Goal: Feedback & Contribution: Leave review/rating

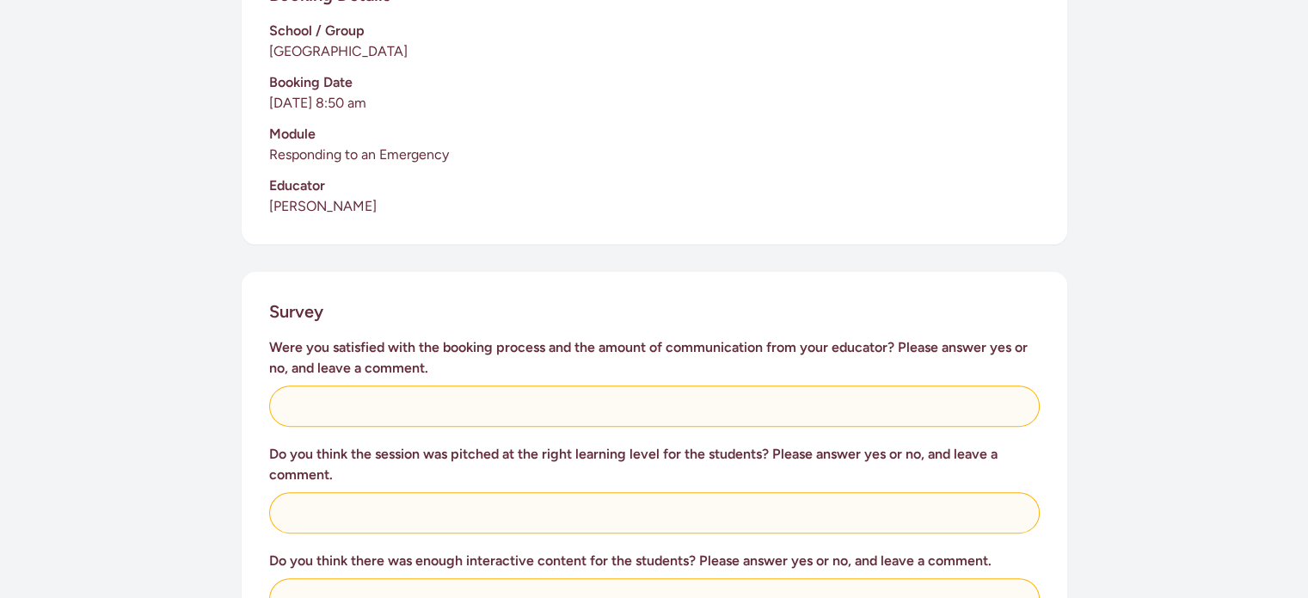
scroll to position [451, 0]
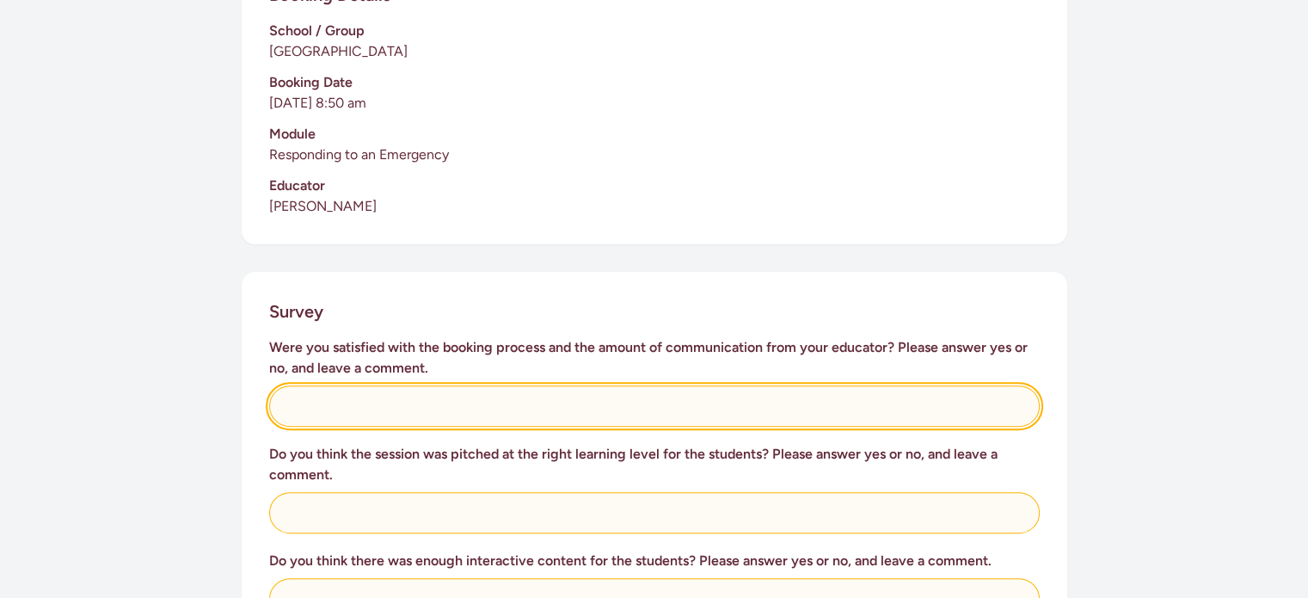
click at [519, 385] on input "text" at bounding box center [654, 405] width 770 height 41
click at [519, 385] on input "Y" at bounding box center [654, 405] width 770 height 41
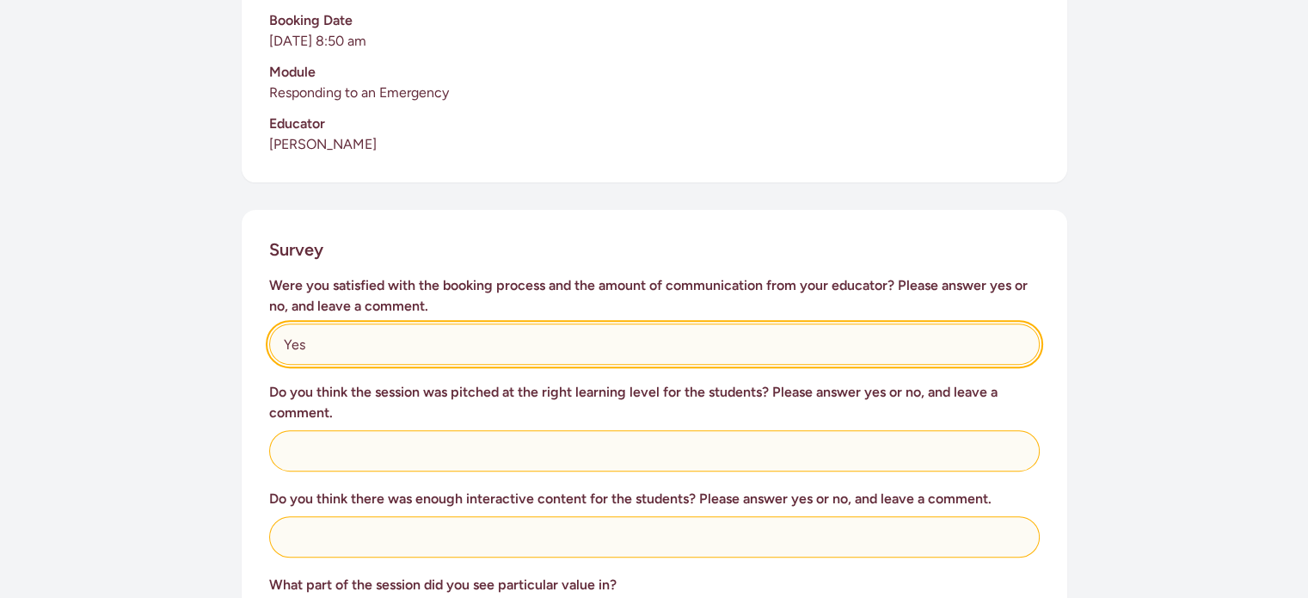
scroll to position [537, 0]
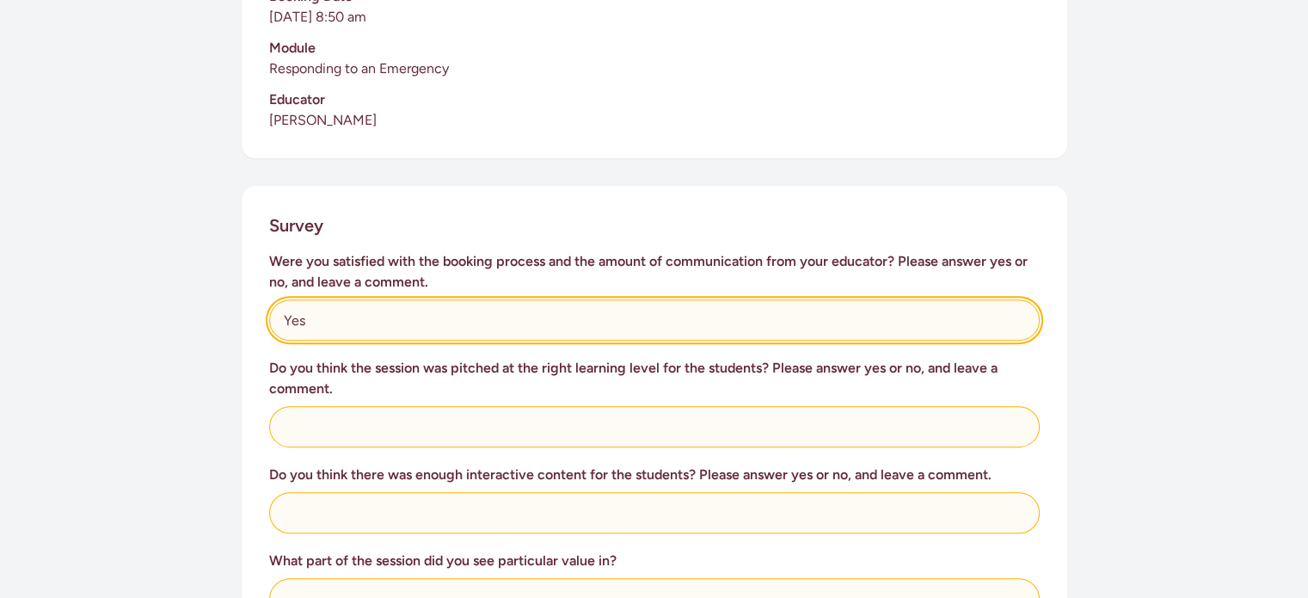
type input "Yes"
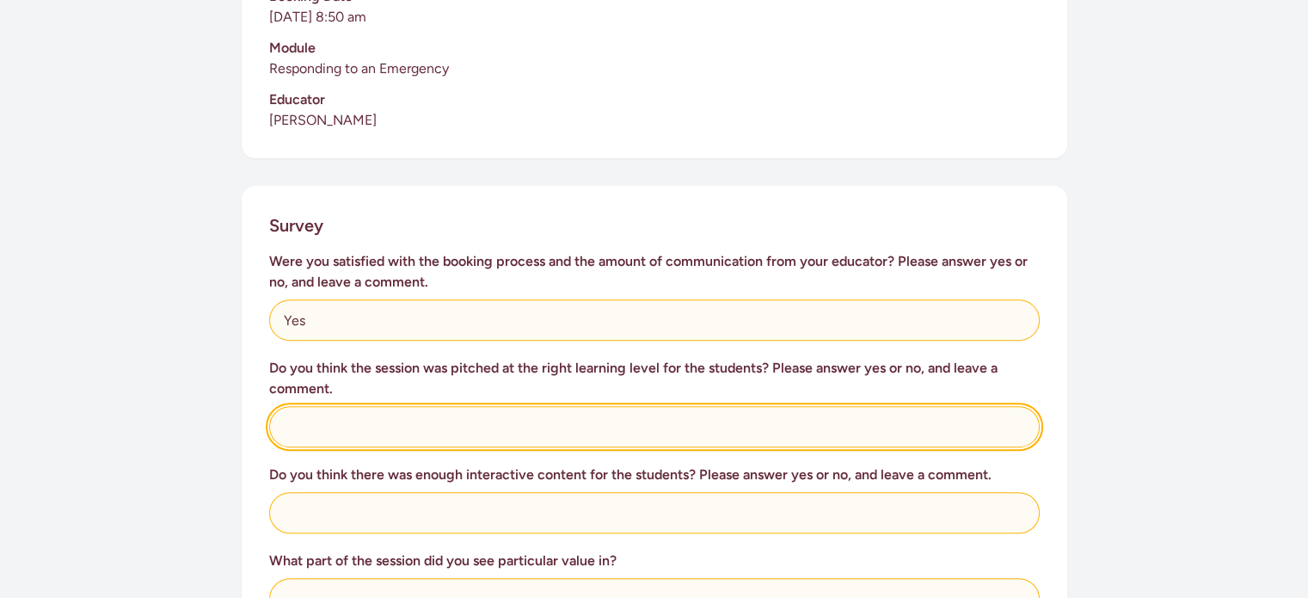
click at [380, 406] on input "text" at bounding box center [654, 426] width 770 height 41
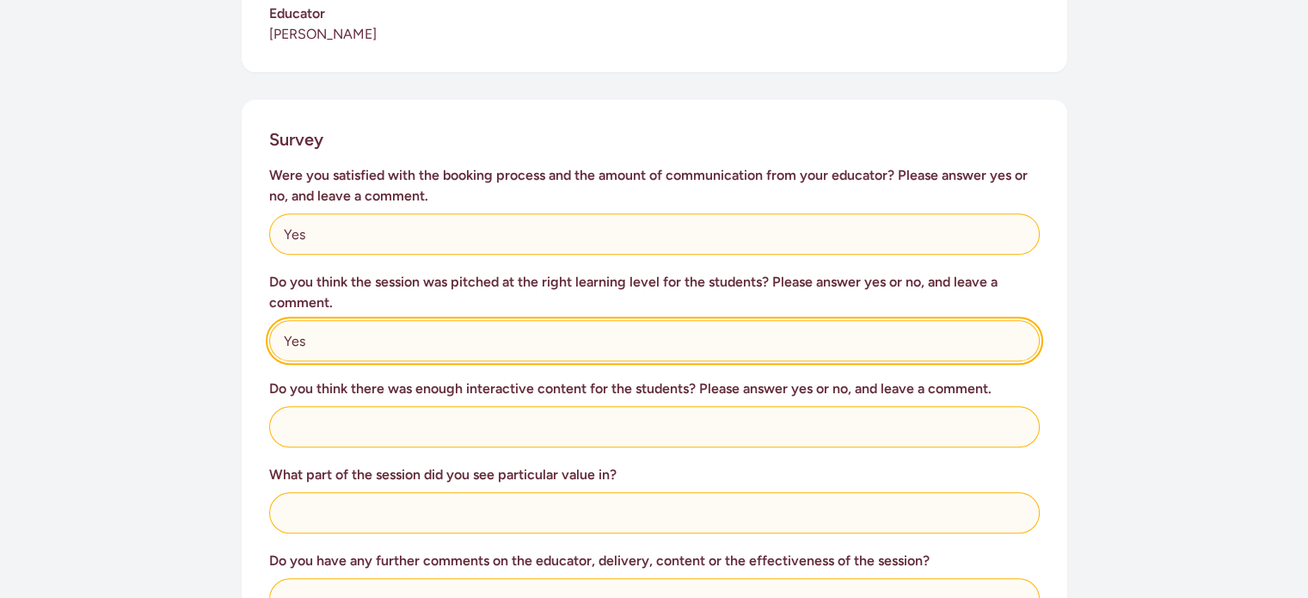
scroll to position [623, 0]
type input "Yes"
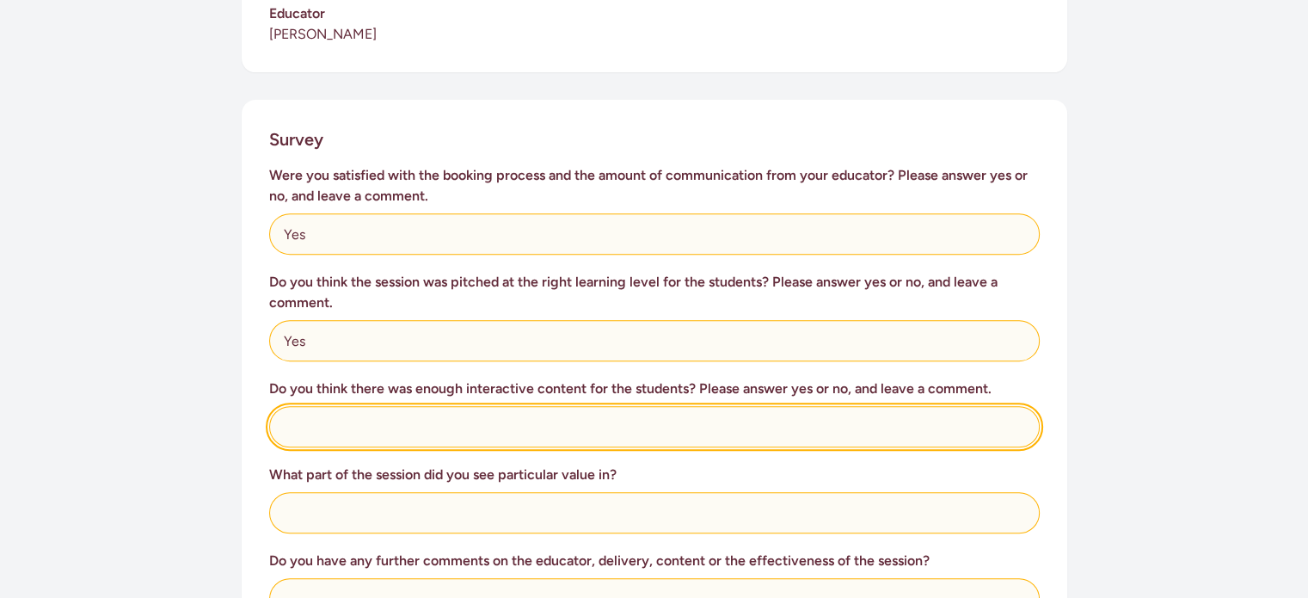
click at [408, 406] on input "text" at bounding box center [654, 426] width 770 height 41
type input "No, was a lot of sitting and not much hands on / practical. Also, there were no…"
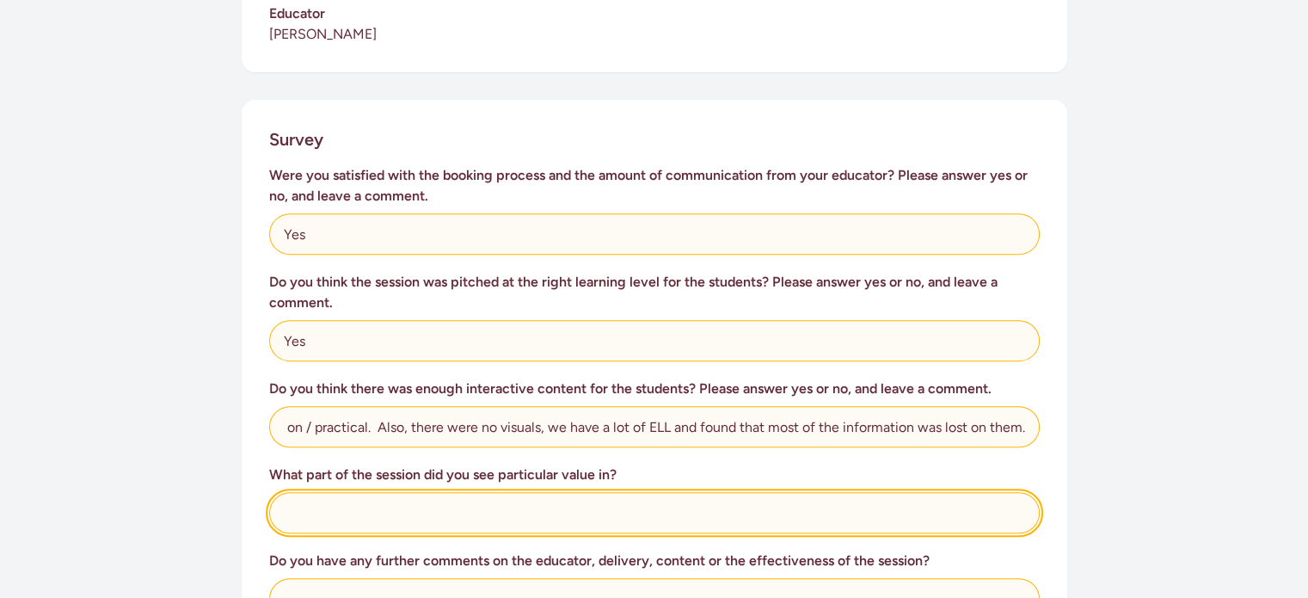
scroll to position [0, 0]
click at [379, 503] on input "text" at bounding box center [654, 512] width 770 height 41
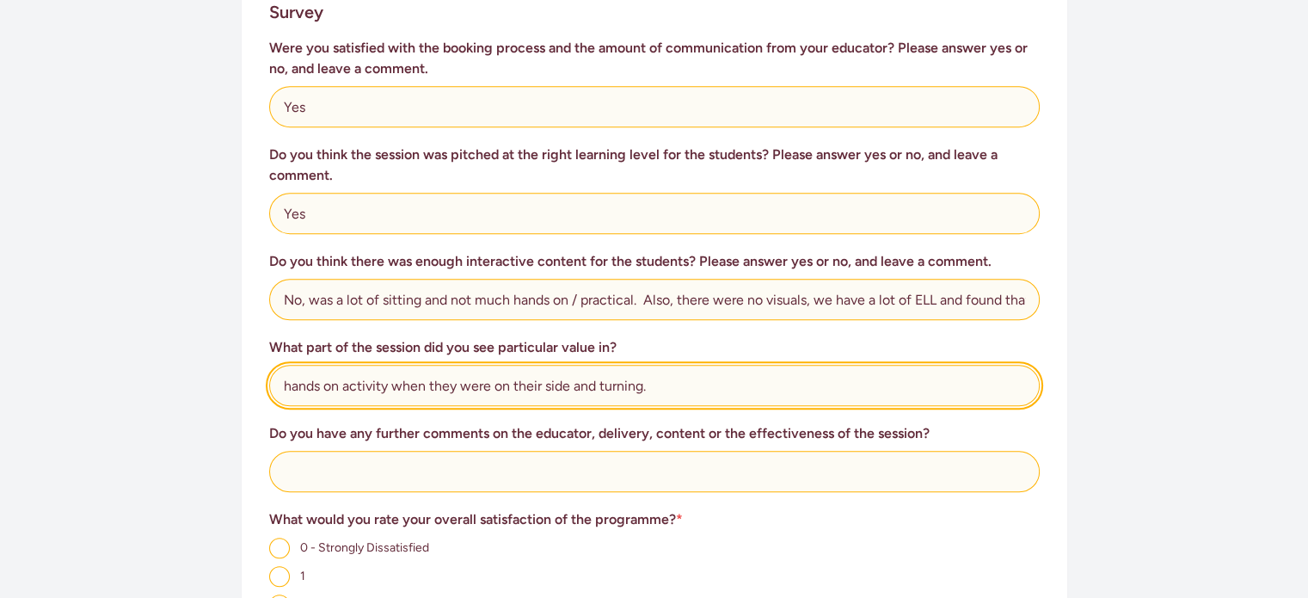
scroll to position [750, 0]
type input "hands on activity when they were on their side and turning."
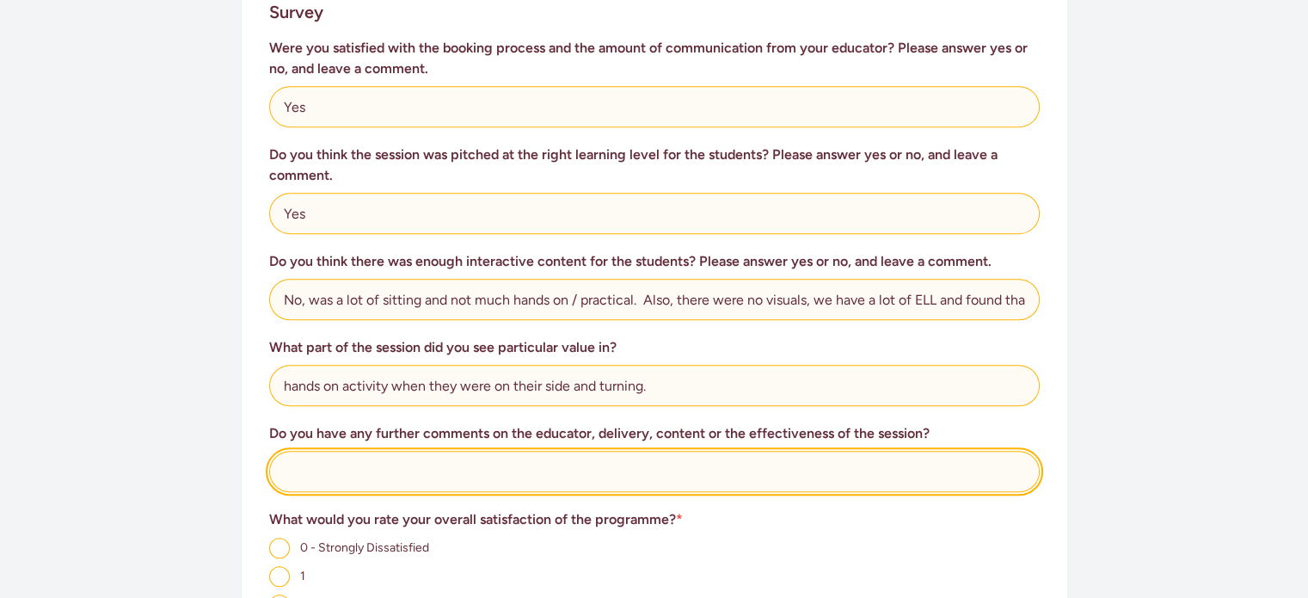
click at [382, 452] on input "text" at bounding box center [654, 471] width 770 height 41
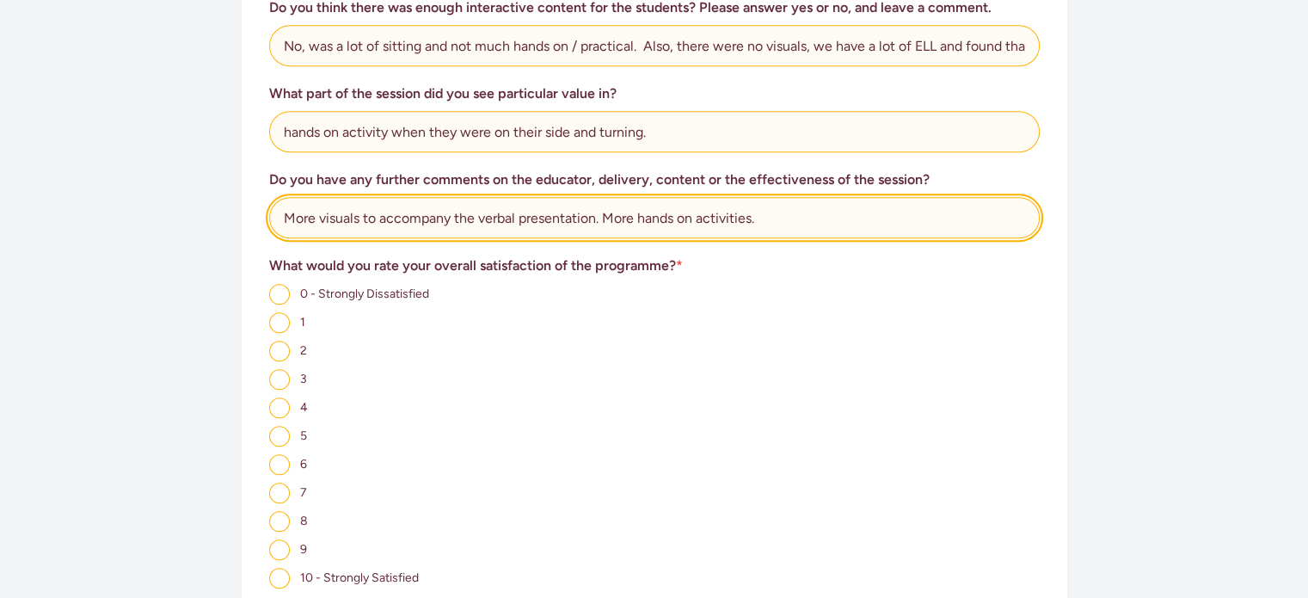
scroll to position [1004, 0]
type input "More visuals to accompany the verbal presentation. More hands on activities."
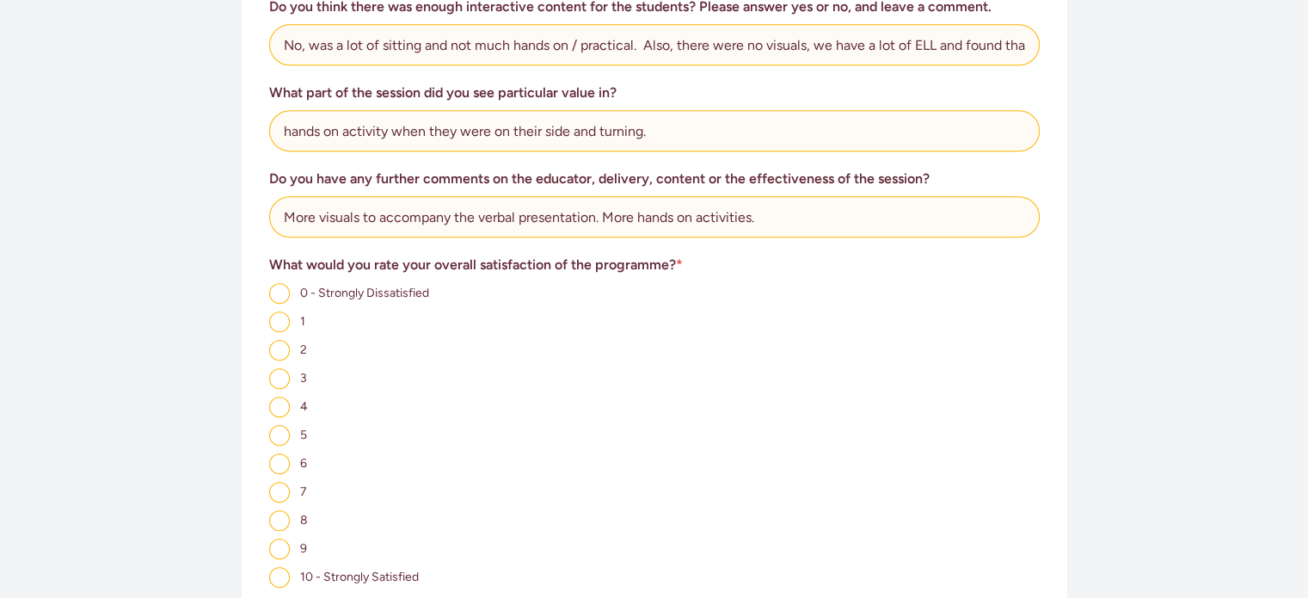
click at [285, 425] on input "5" at bounding box center [279, 435] width 21 height 21
radio input "true"
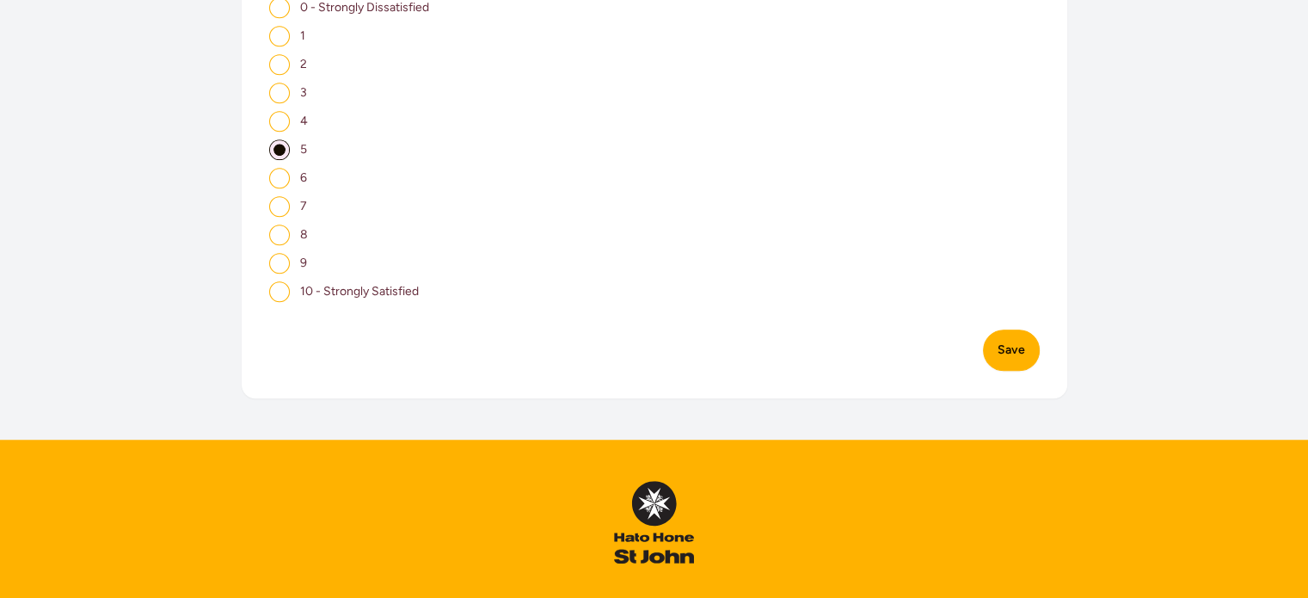
scroll to position [1293, 0]
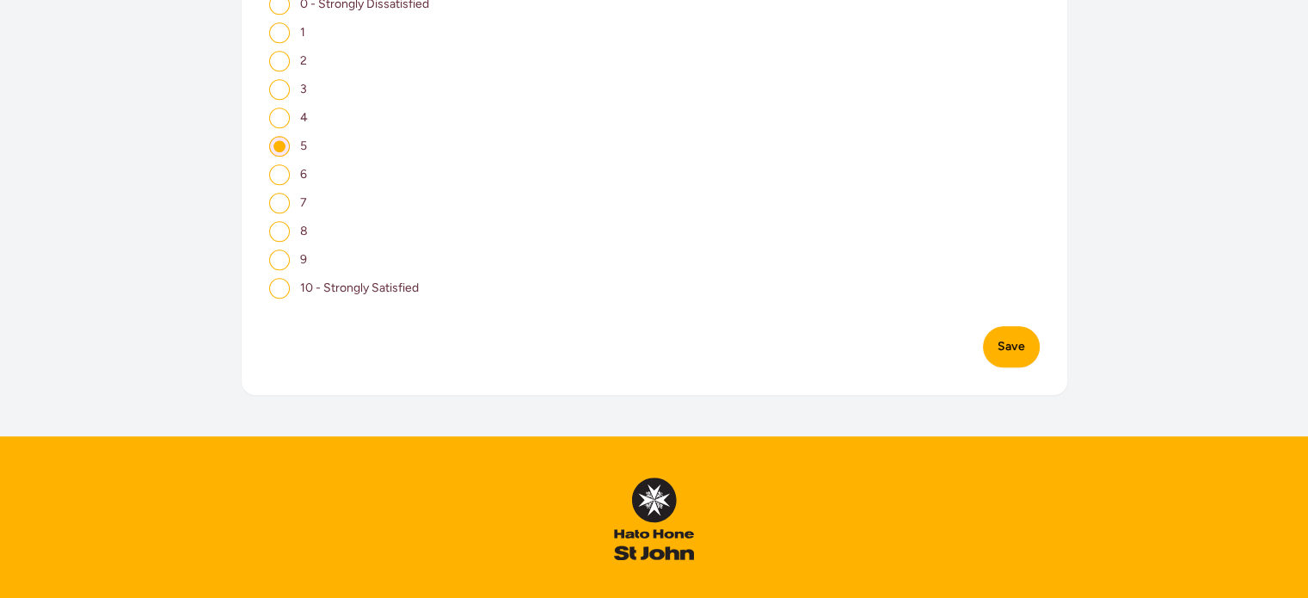
click at [1004, 326] on button "Save" at bounding box center [1011, 346] width 57 height 41
